Goal: Task Accomplishment & Management: Use online tool/utility

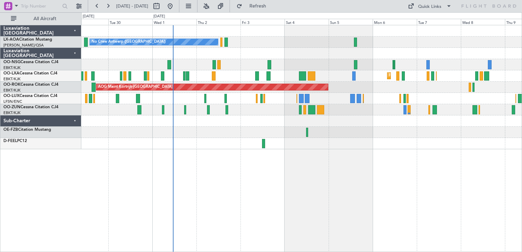
click at [176, 1] on button at bounding box center [170, 6] width 11 height 11
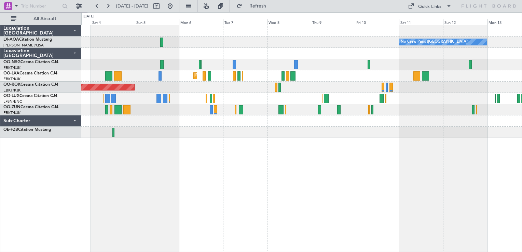
click at [397, 36] on div "No Crew Paris ([GEOGRAPHIC_DATA]) No Crew [GEOGRAPHIC_DATA] ([GEOGRAPHIC_DATA])…" at bounding box center [301, 81] width 440 height 113
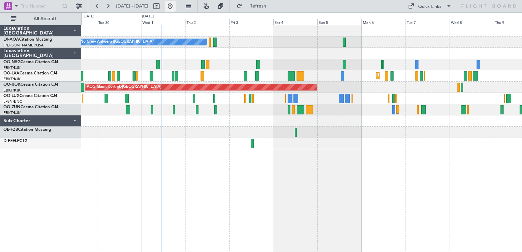
click at [176, 6] on button at bounding box center [170, 6] width 11 height 11
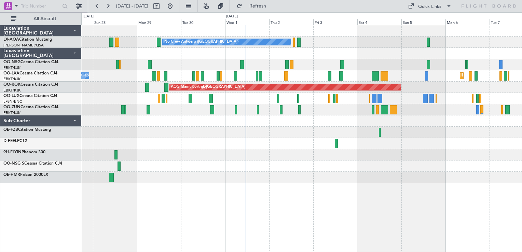
click at [349, 164] on div "No Crew Antwerp ([GEOGRAPHIC_DATA]) Planned Maint [GEOGRAPHIC_DATA] ([GEOGRAPHI…" at bounding box center [301, 104] width 440 height 158
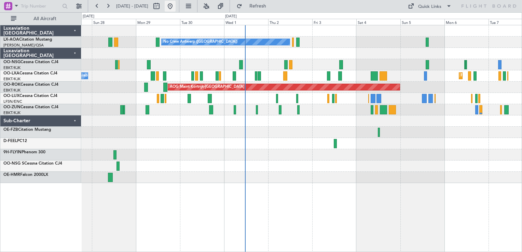
click at [176, 5] on button at bounding box center [170, 6] width 11 height 11
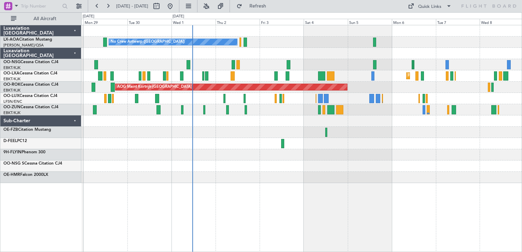
click at [182, 98] on div "No Crew Antwerp ([GEOGRAPHIC_DATA]) No Crew [GEOGRAPHIC_DATA] ([GEOGRAPHIC_DATA…" at bounding box center [301, 104] width 440 height 158
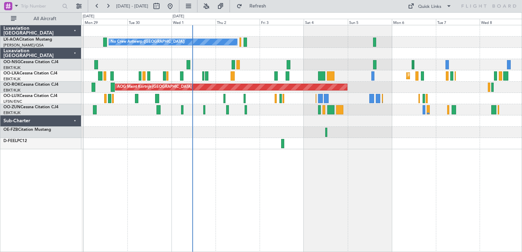
click at [311, 98] on div "No Crew Antwerp ([GEOGRAPHIC_DATA]) No Crew [GEOGRAPHIC_DATA] ([GEOGRAPHIC_DATA…" at bounding box center [301, 87] width 440 height 124
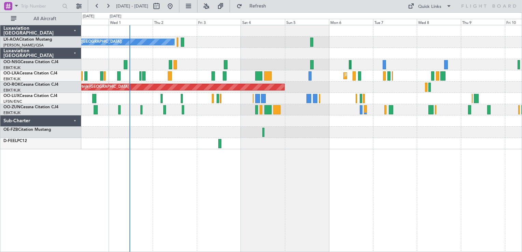
click at [308, 103] on div at bounding box center [301, 98] width 440 height 11
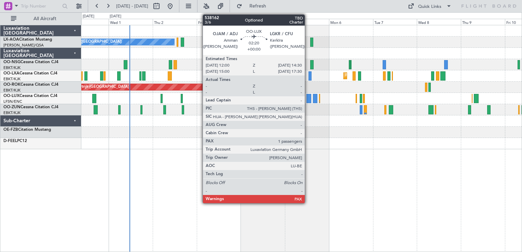
click at [341, 84] on div "AOG Maint Kortrijk-[GEOGRAPHIC_DATA]" at bounding box center [301, 87] width 440 height 11
click at [308, 94] on div at bounding box center [308, 98] width 5 height 9
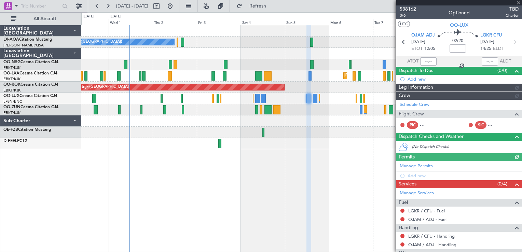
click at [404, 10] on span "538162" at bounding box center [408, 8] width 16 height 7
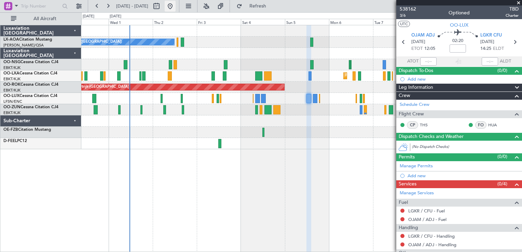
click at [176, 8] on button at bounding box center [170, 6] width 11 height 11
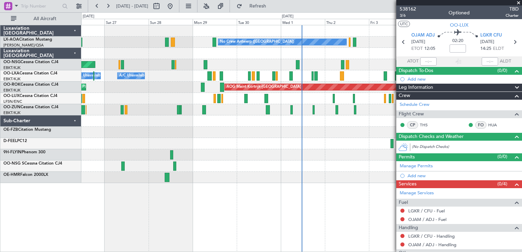
click at [517, 1] on span at bounding box center [518, 3] width 7 height 6
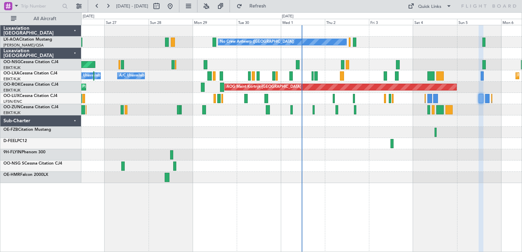
type input "0"
click at [176, 8] on button at bounding box center [170, 6] width 11 height 11
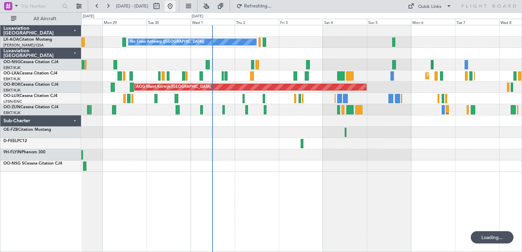
click at [176, 8] on button at bounding box center [170, 6] width 11 height 11
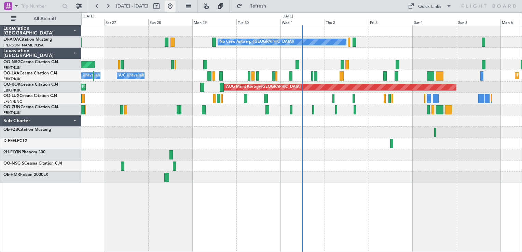
click at [176, 8] on button at bounding box center [170, 6] width 11 height 11
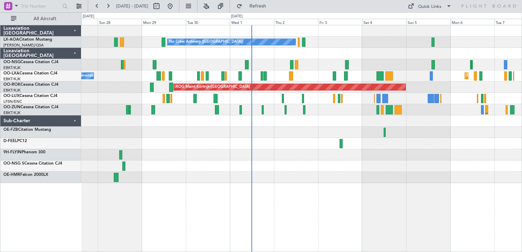
click at [348, 174] on div "No Crew Antwerp ([GEOGRAPHIC_DATA]) Planned Maint [GEOGRAPHIC_DATA] ([GEOGRAPHI…" at bounding box center [301, 104] width 440 height 158
click at [176, 8] on button at bounding box center [170, 6] width 11 height 11
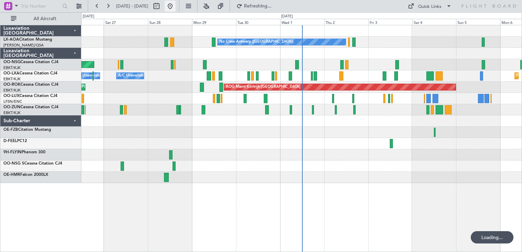
click at [176, 8] on button at bounding box center [170, 6] width 11 height 11
